Goal: Information Seeking & Learning: Learn about a topic

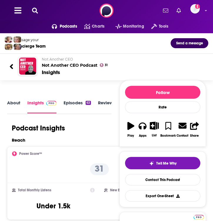
scroll to position [0, 0]
click at [34, 8] on icon at bounding box center [35, 11] width 6 height 6
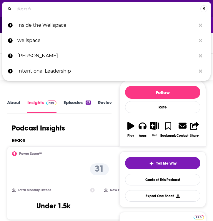
click at [34, 8] on input "Search..." at bounding box center [107, 8] width 186 height 9
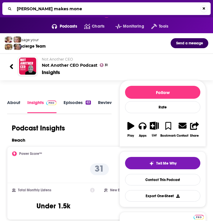
type input "[PERSON_NAME] makes money"
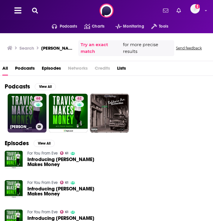
click at [26, 126] on h3 "[PERSON_NAME] Makes Money" at bounding box center [21, 126] width 23 height 5
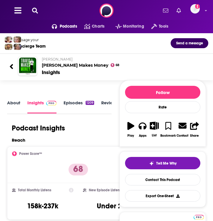
click at [11, 104] on link "About" at bounding box center [13, 106] width 13 height 13
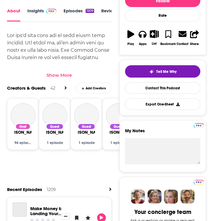
scroll to position [240, 0]
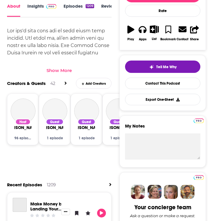
click at [58, 73] on div "Show More" at bounding box center [58, 71] width 25 height 6
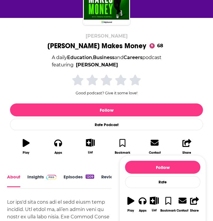
scroll to position [0, 0]
